Goal: Transaction & Acquisition: Purchase product/service

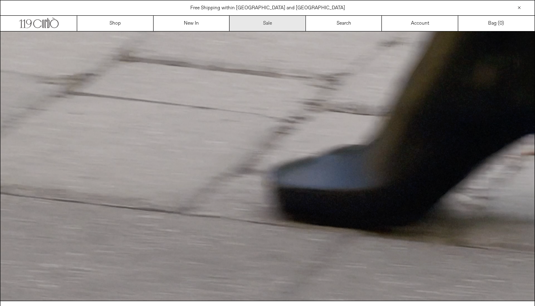
click at [275, 23] on link "Sale" at bounding box center [268, 23] width 76 height 15
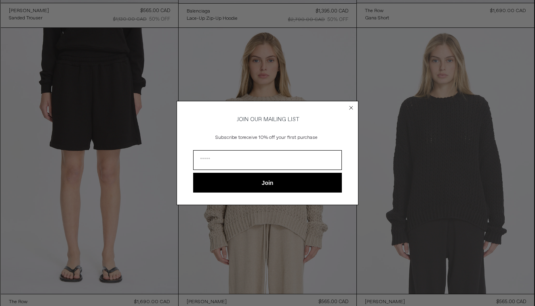
scroll to position [311, 0]
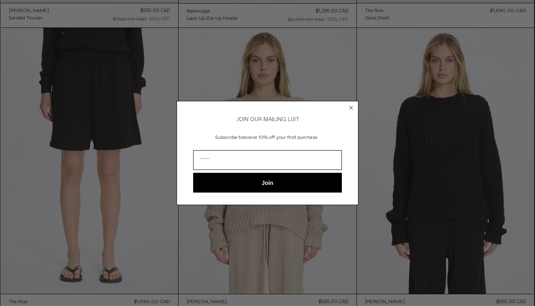
click at [353, 106] on circle "Close dialog" at bounding box center [352, 108] width 8 height 8
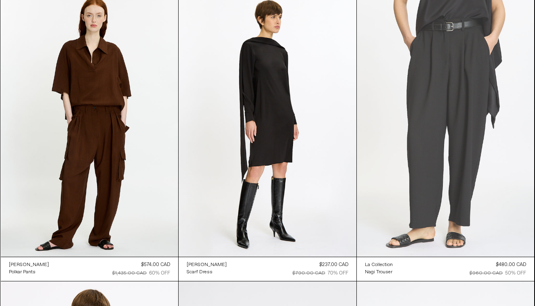
scroll to position [14917, 0]
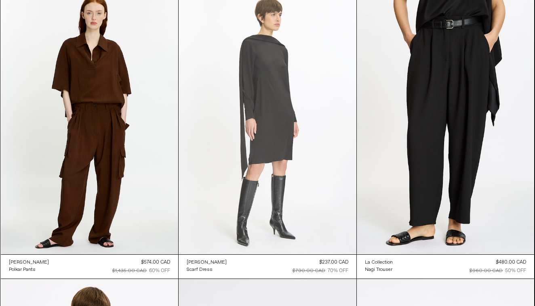
click at [268, 139] on at bounding box center [268, 121] width 178 height 267
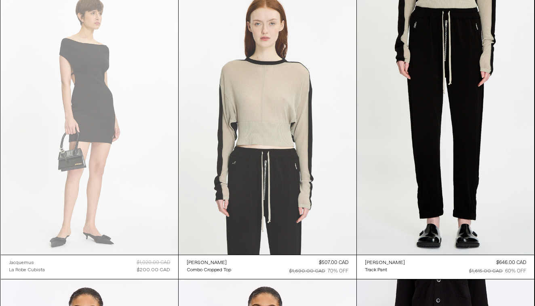
scroll to position [15792, 0]
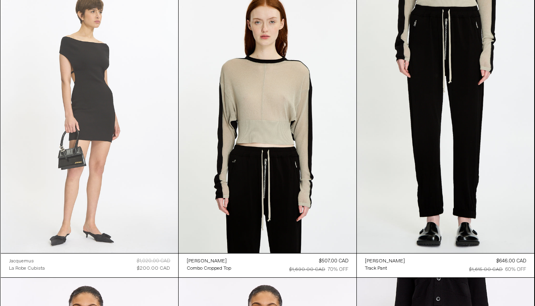
click at [70, 132] on at bounding box center [90, 120] width 178 height 266
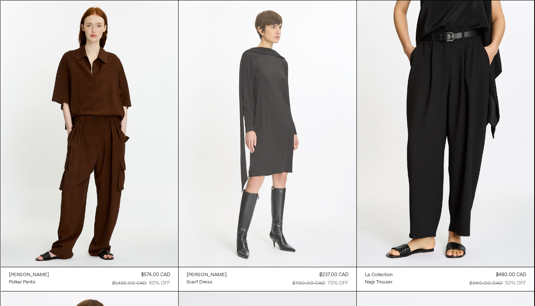
scroll to position [14902, 0]
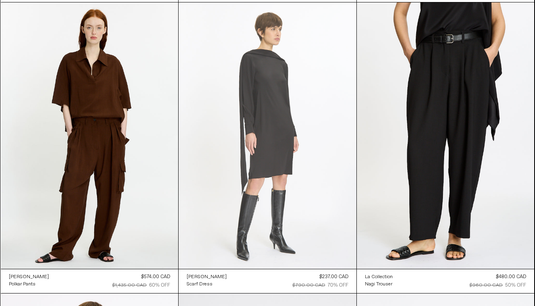
click at [255, 149] on at bounding box center [268, 135] width 178 height 267
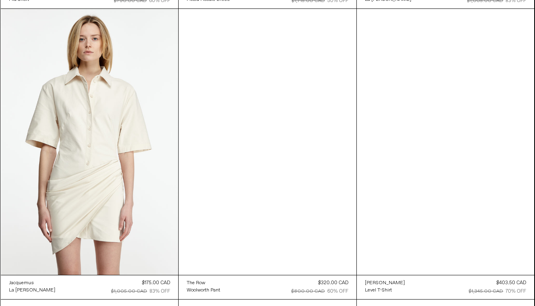
scroll to position [21022, 0]
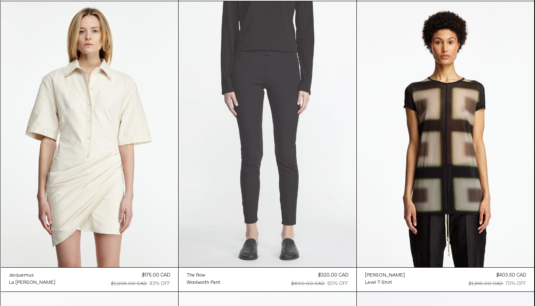
click at [307, 126] on at bounding box center [268, 134] width 178 height 267
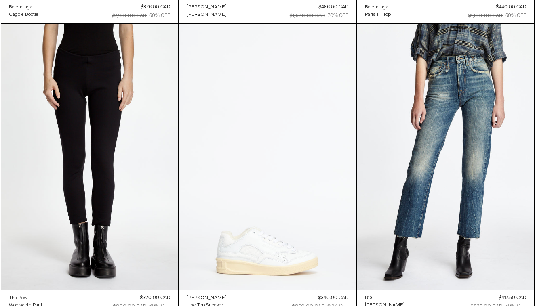
scroll to position [22754, 0]
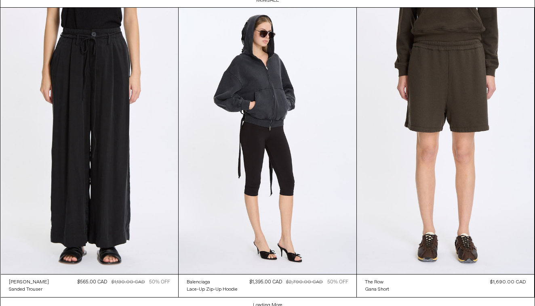
scroll to position [1390, 0]
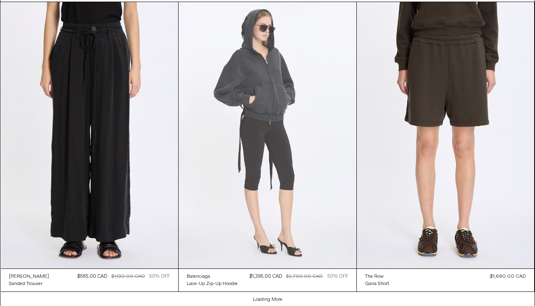
scroll to position [1729, 0]
